Goal: Communication & Community: Answer question/provide support

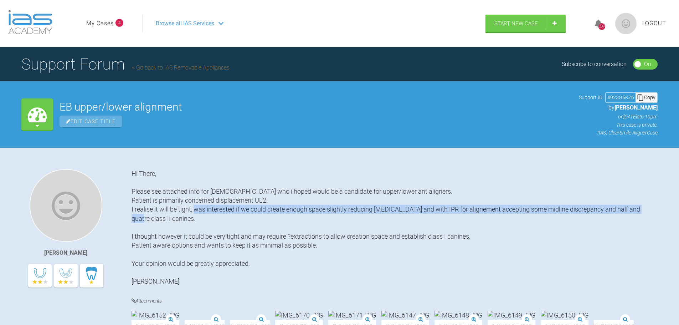
drag, startPoint x: 241, startPoint y: 217, endPoint x: 234, endPoint y: 212, distance: 7.9
click at [234, 212] on div "Hi There, Please see attached info for [DEMOGRAPHIC_DATA] who i hoped would be …" at bounding box center [394, 227] width 526 height 117
click at [269, 216] on div "Hi There, Please see attached info for [DEMOGRAPHIC_DATA] who i hoped would be …" at bounding box center [394, 227] width 526 height 117
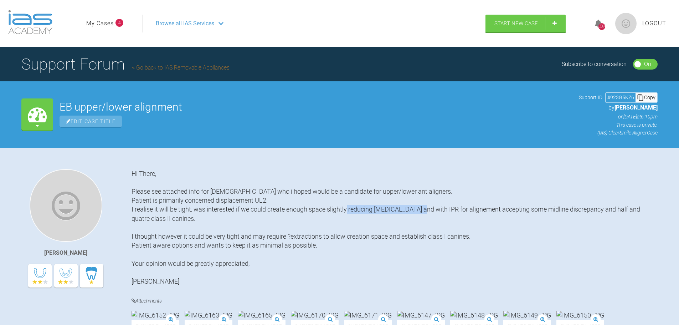
drag, startPoint x: 387, startPoint y: 208, endPoint x: 476, endPoint y: 212, distance: 89.2
click at [476, 212] on div "Hi There, Please see attached info for [DEMOGRAPHIC_DATA] who i hoped would be …" at bounding box center [394, 227] width 526 height 117
drag, startPoint x: 474, startPoint y: 212, endPoint x: 548, endPoint y: 212, distance: 73.4
click at [547, 212] on div "Hi There, Please see attached info for [DEMOGRAPHIC_DATA] who i hoped would be …" at bounding box center [394, 227] width 526 height 117
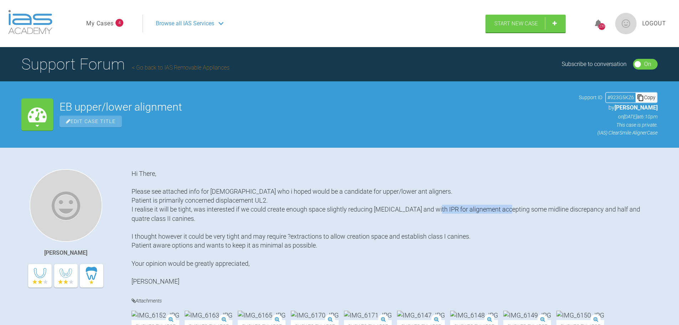
click at [548, 212] on div "Hi There, Please see attached info for [DEMOGRAPHIC_DATA] who i hoped would be …" at bounding box center [394, 227] width 526 height 117
drag, startPoint x: 536, startPoint y: 211, endPoint x: 606, endPoint y: 211, distance: 69.8
click at [604, 211] on div "Hi There, Please see attached info for [DEMOGRAPHIC_DATA] who i hoped would be …" at bounding box center [394, 227] width 526 height 117
click at [606, 211] on div "Hi There, Please see attached info for [DEMOGRAPHIC_DATA] who i hoped would be …" at bounding box center [394, 227] width 526 height 117
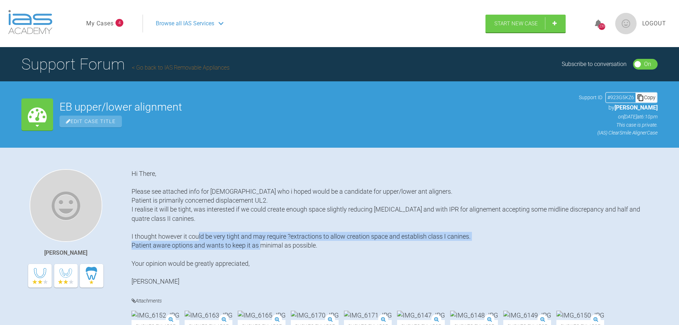
drag, startPoint x: 320, startPoint y: 244, endPoint x: 250, endPoint y: 235, distance: 69.7
click at [250, 235] on div "Hi There, Please see attached info for [DEMOGRAPHIC_DATA] who i hoped would be …" at bounding box center [394, 227] width 526 height 117
click at [309, 247] on div "Hi There, Please see attached info for [DEMOGRAPHIC_DATA] who i hoped would be …" at bounding box center [394, 227] width 526 height 117
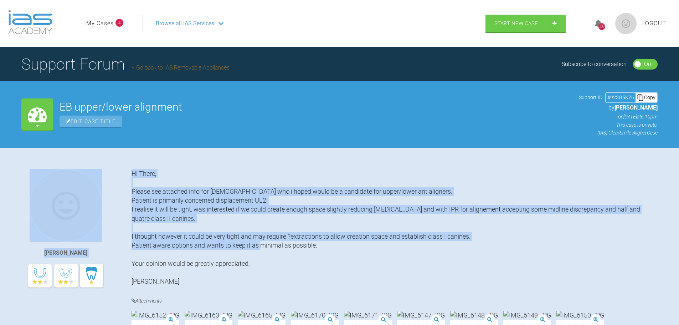
drag, startPoint x: 348, startPoint y: 247, endPoint x: 127, endPoint y: 237, distance: 220.7
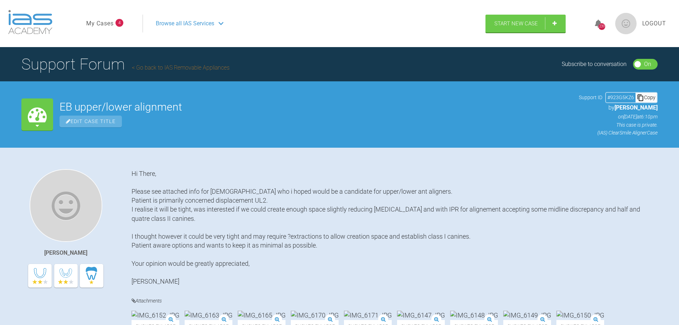
click at [204, 252] on div "Hi There, Please see attached info for [DEMOGRAPHIC_DATA] who i hoped would be …" at bounding box center [394, 227] width 526 height 117
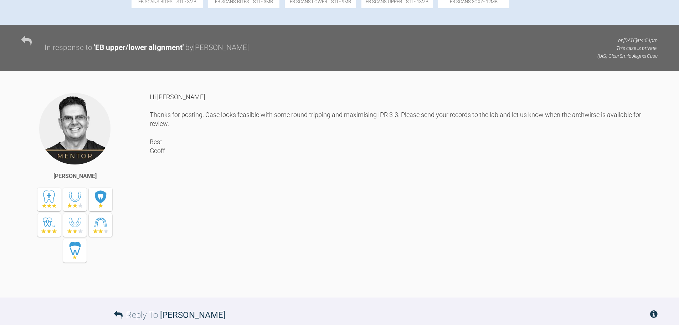
scroll to position [677, 0]
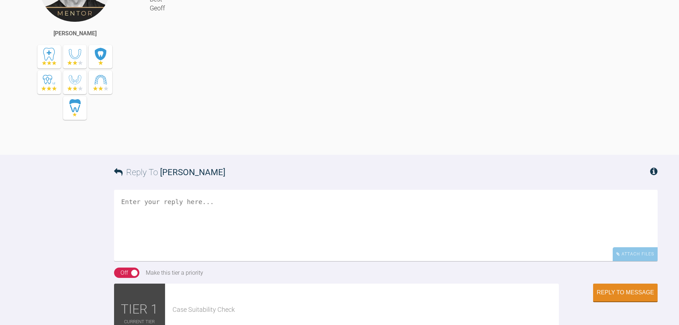
drag, startPoint x: 199, startPoint y: 194, endPoint x: 203, endPoint y: 185, distance: 10.1
click at [198, 144] on div "Hi [PERSON_NAME] Thanks for posting. Case looks feasible with some round trippi…" at bounding box center [404, 47] width 508 height 194
click at [220, 144] on div "Hi [PERSON_NAME] Thanks for posting. Case looks feasible with some round trippi…" at bounding box center [404, 47] width 508 height 194
drag, startPoint x: 218, startPoint y: 191, endPoint x: 217, endPoint y: 185, distance: 6.5
click at [217, 144] on div "Hi [PERSON_NAME] Thanks for posting. Case looks feasible with some round trippi…" at bounding box center [404, 47] width 508 height 194
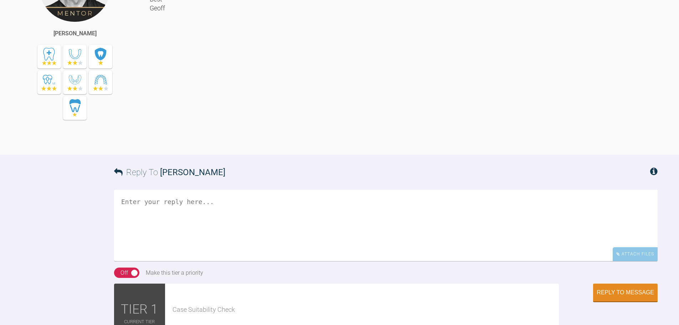
click at [240, 144] on div "Hi [PERSON_NAME] Thanks for posting. Case looks feasible with some round trippi…" at bounding box center [404, 47] width 508 height 194
drag, startPoint x: 240, startPoint y: 194, endPoint x: 228, endPoint y: 185, distance: 15.2
click at [228, 144] on div "Hi [PERSON_NAME] Thanks for posting. Case looks feasible with some round trippi…" at bounding box center [404, 47] width 508 height 194
click at [252, 144] on div "Hi [PERSON_NAME] Thanks for posting. Case looks feasible with some round trippi…" at bounding box center [404, 47] width 508 height 194
drag, startPoint x: 238, startPoint y: 192, endPoint x: 225, endPoint y: 185, distance: 15.0
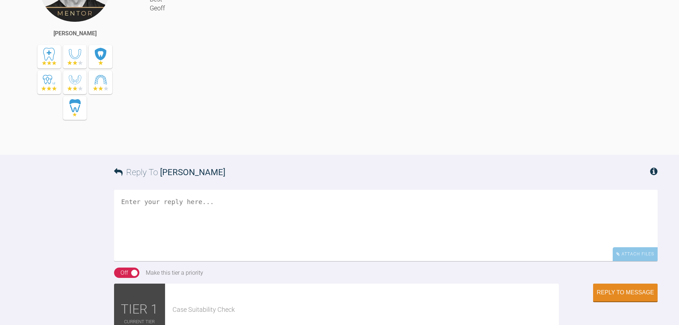
click at [225, 144] on div "Hi [PERSON_NAME] Thanks for posting. Case looks feasible with some round trippi…" at bounding box center [404, 47] width 508 height 194
click at [247, 144] on div "Hi [PERSON_NAME] Thanks for posting. Case looks feasible with some round trippi…" at bounding box center [404, 47] width 508 height 194
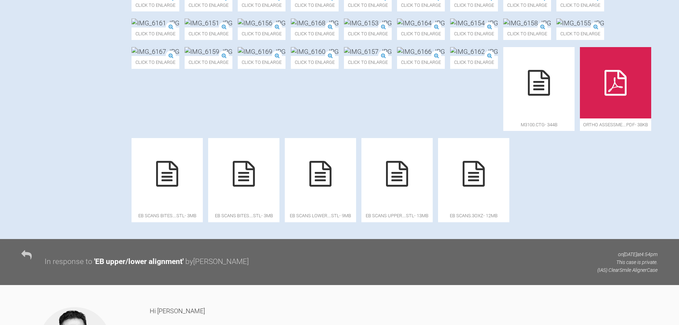
scroll to position [356, 0]
